Goal: Information Seeking & Learning: Learn about a topic

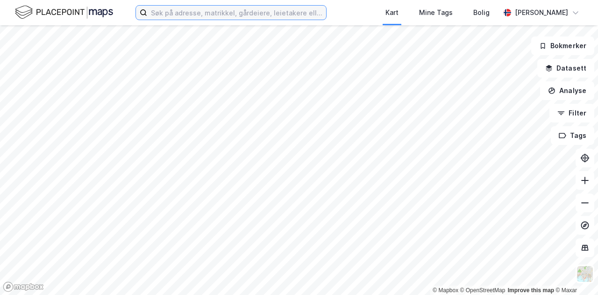
click at [191, 14] on input at bounding box center [236, 13] width 179 height 14
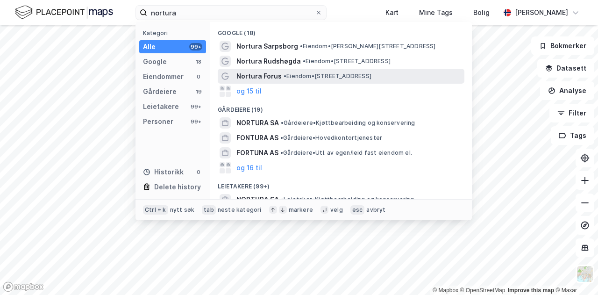
click at [273, 77] on span "Nortura Forus" at bounding box center [259, 76] width 45 height 11
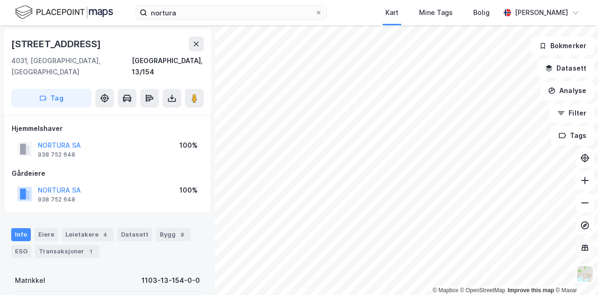
click at [585, 246] on icon at bounding box center [585, 247] width 1 height 5
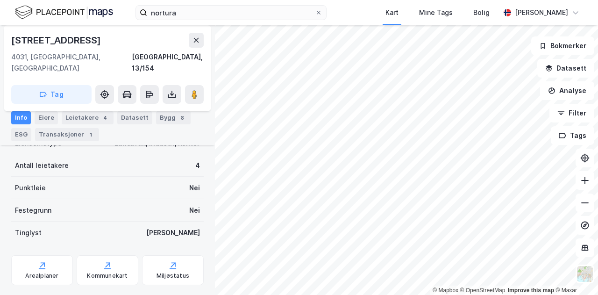
scroll to position [213, 0]
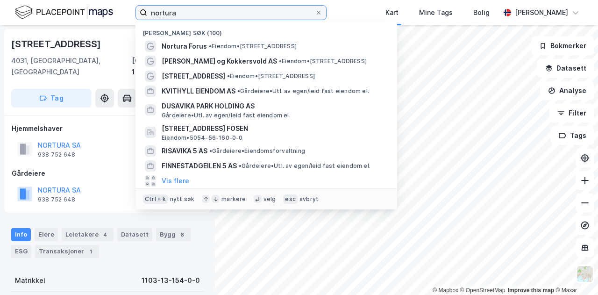
click at [187, 12] on input "nortura" at bounding box center [231, 13] width 168 height 14
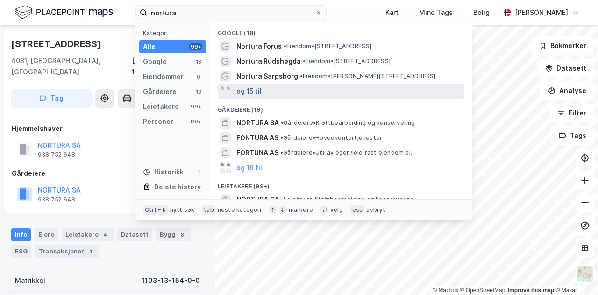
click at [251, 90] on button "og 15 til" at bounding box center [249, 91] width 25 height 11
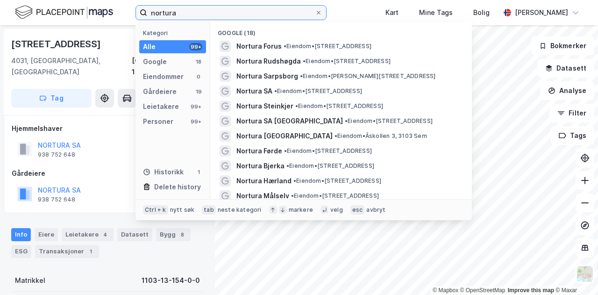
click at [226, 16] on input "nortura" at bounding box center [231, 13] width 168 height 14
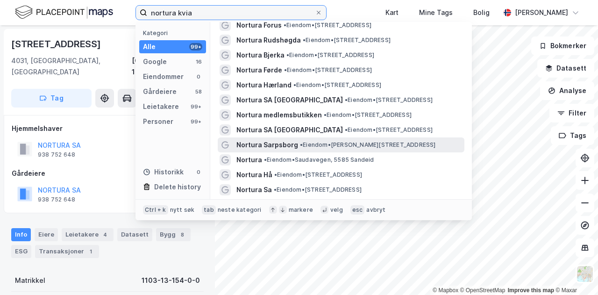
scroll to position [47, 0]
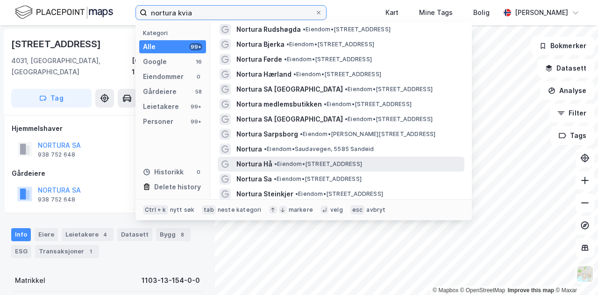
type input "nortura kvia"
click at [257, 166] on span "Nortura Hå" at bounding box center [255, 163] width 36 height 11
